Goal: Task Accomplishment & Management: Complete application form

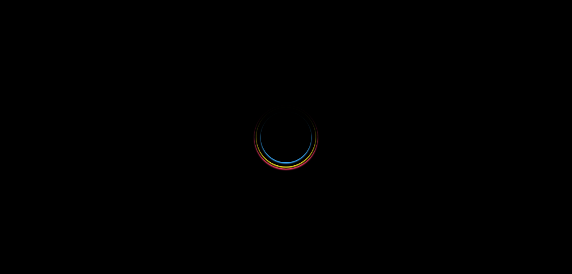
select select
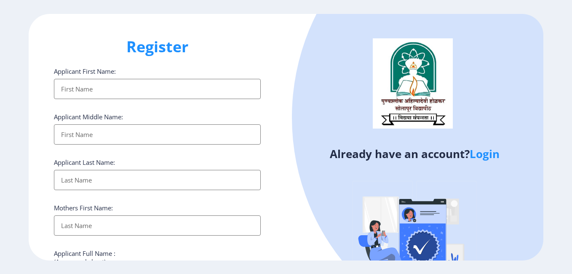
click at [98, 83] on input "Applicant First Name:" at bounding box center [157, 89] width 207 height 20
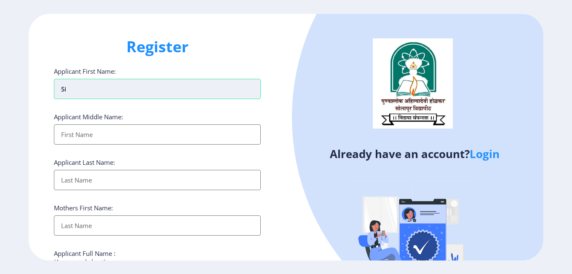
type input "s"
type input "SIMA"
click at [81, 138] on input "Applicant First Name:" at bounding box center [157, 134] width 207 height 20
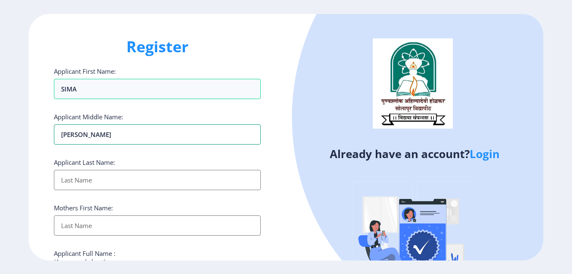
type input "[PERSON_NAME]"
click at [80, 181] on input "Applicant First Name:" at bounding box center [157, 180] width 207 height 20
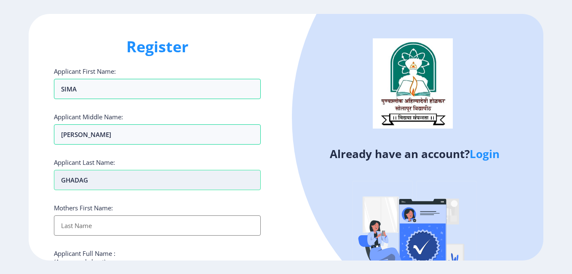
type input "[PERSON_NAME]"
